Goal: Navigation & Orientation: Find specific page/section

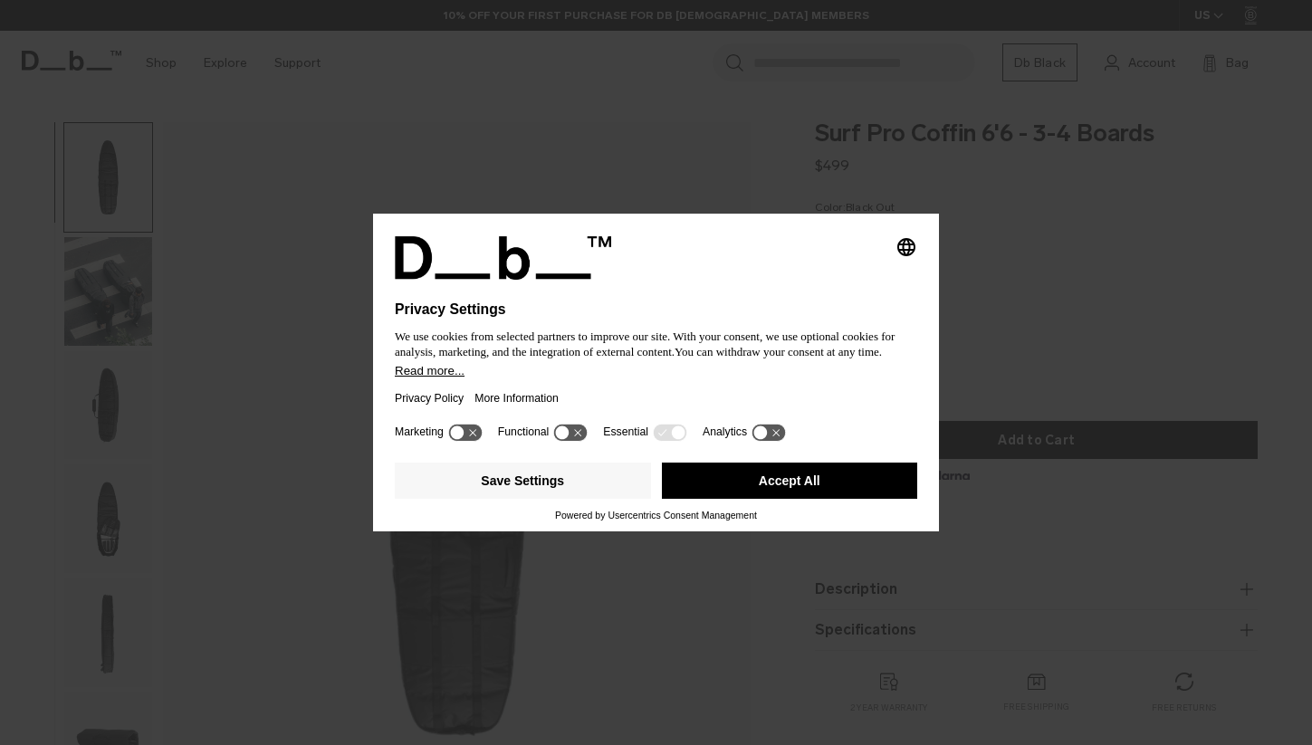
click at [785, 440] on icon at bounding box center [769, 432] width 34 height 17
click at [769, 441] on icon at bounding box center [769, 432] width 34 height 17
click at [544, 494] on button "Save Settings" at bounding box center [523, 481] width 256 height 36
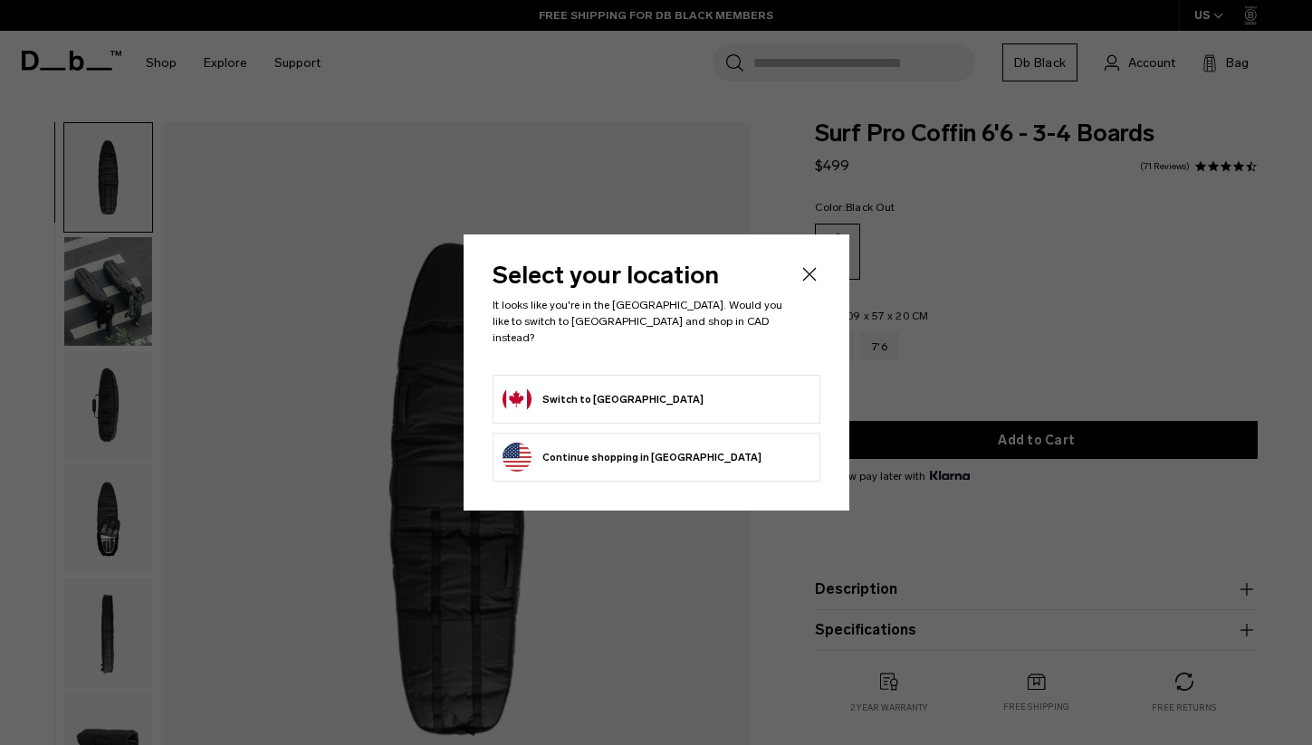
click at [621, 385] on button "Switch to Canada" at bounding box center [603, 399] width 201 height 29
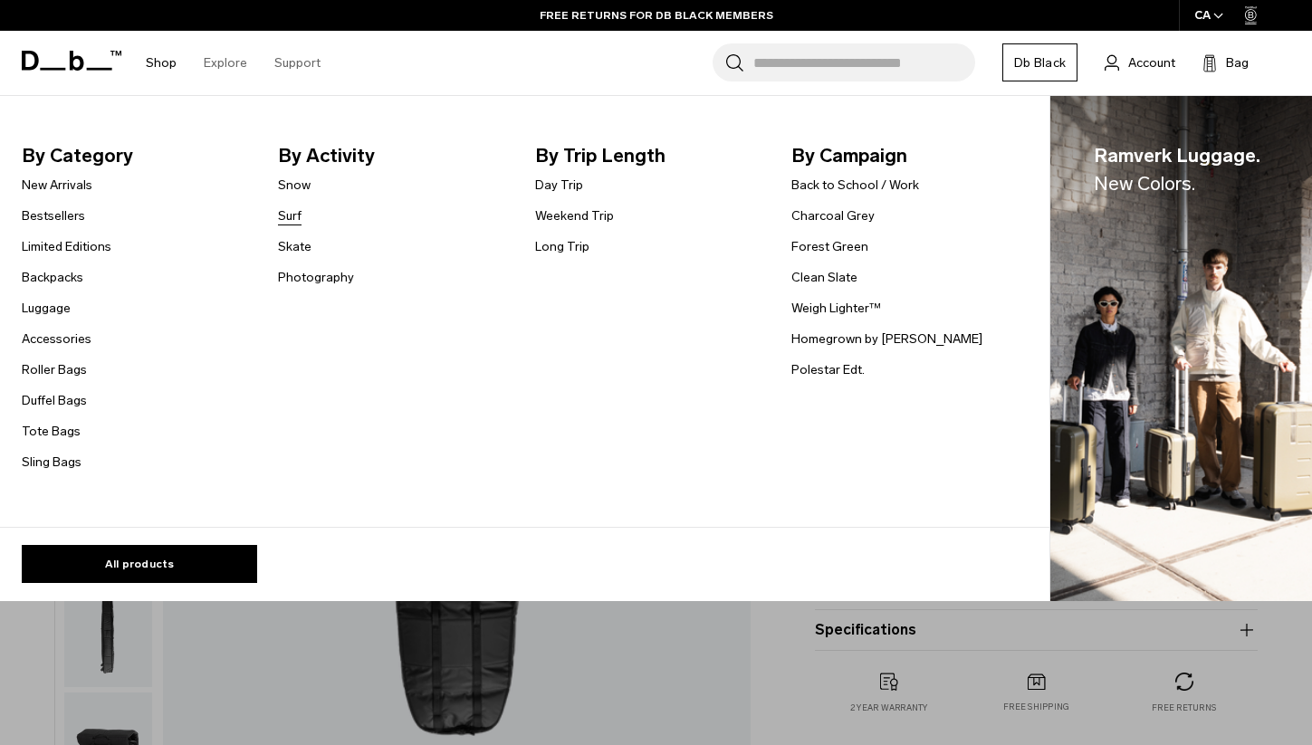
click at [286, 214] on link "Surf" at bounding box center [290, 216] width 24 height 19
